Goal: Find specific page/section: Find specific page/section

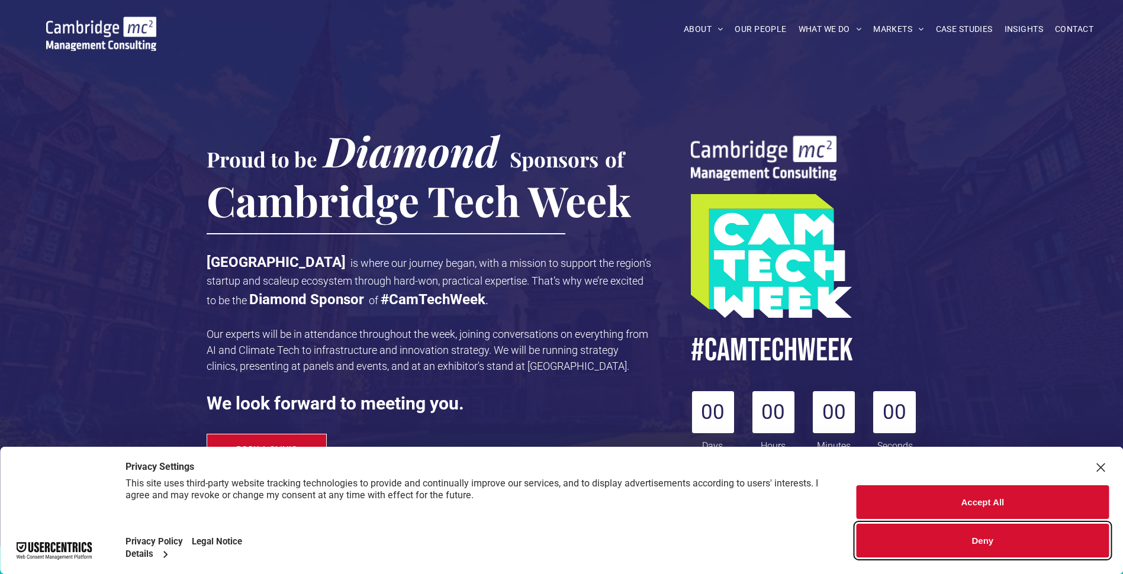
click at [994, 536] on button "Deny" at bounding box center [983, 541] width 252 height 34
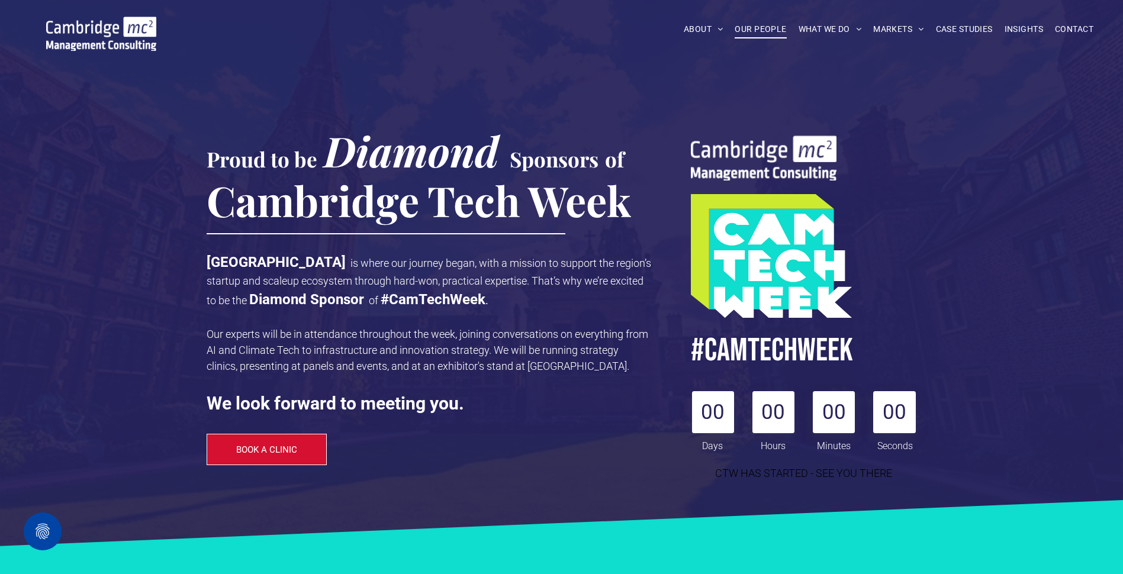
click at [763, 30] on span "OUR PEOPLE" at bounding box center [761, 29] width 52 height 18
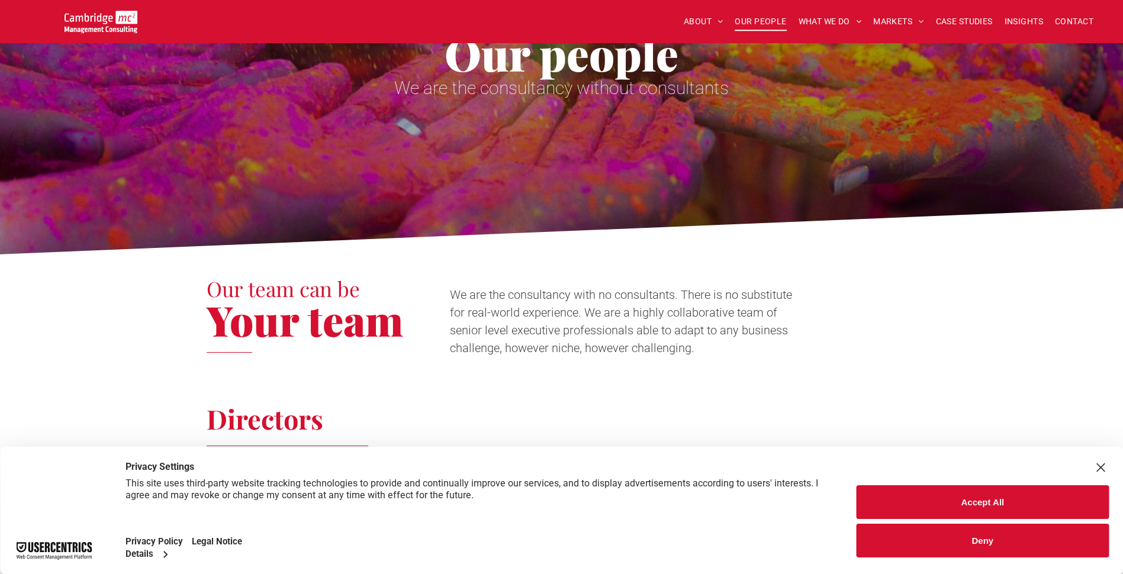
scroll to position [237, 0]
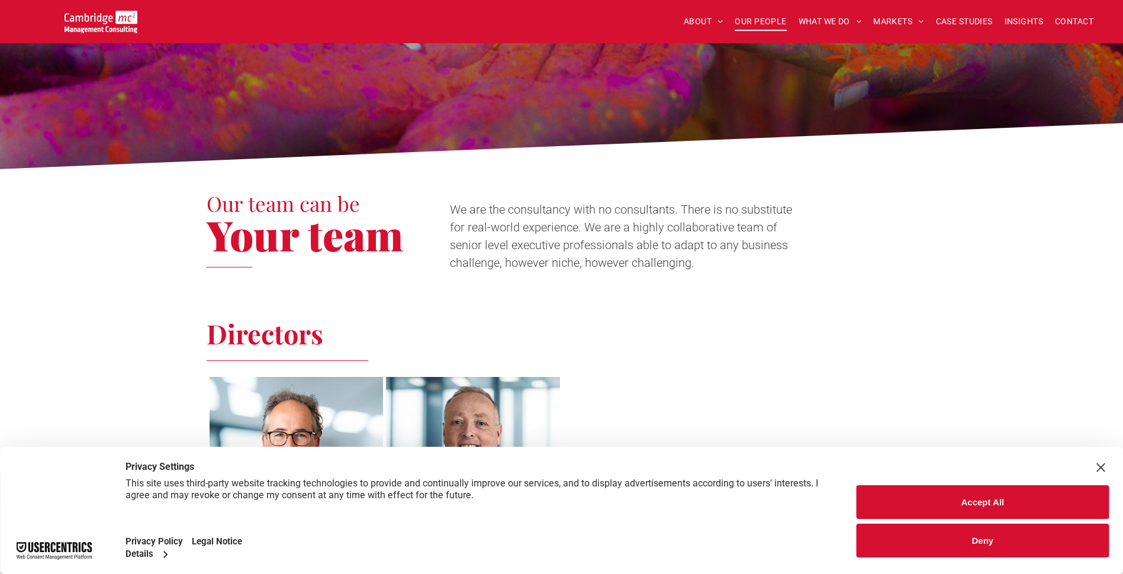
click at [995, 547] on button "Deny" at bounding box center [983, 541] width 252 height 34
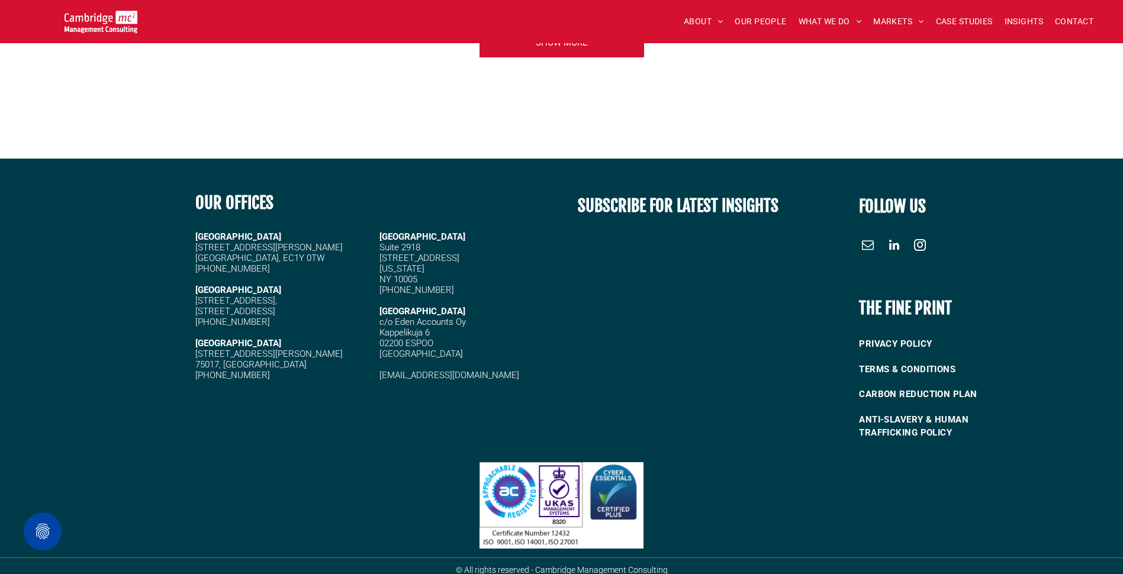
scroll to position [5057, 0]
